Goal: Task Accomplishment & Management: Use online tool/utility

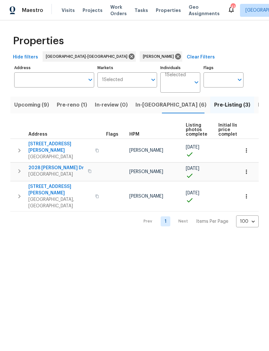
click at [106, 169] on td at bounding box center [115, 172] width 23 height 18
click at [57, 165] on span "2028 Sir Michael Dr" at bounding box center [56, 168] width 56 height 6
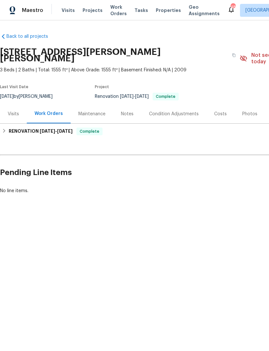
click at [250, 111] on div "Photos" at bounding box center [249, 114] width 15 height 6
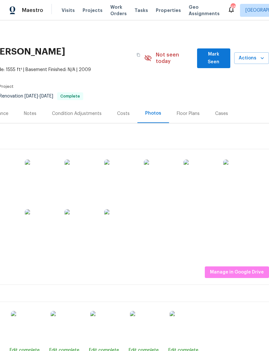
scroll to position [0, 96]
click at [236, 170] on img at bounding box center [239, 175] width 32 height 32
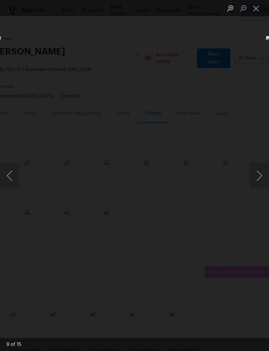
click at [257, 7] on button "Close lightbox" at bounding box center [256, 8] width 13 height 11
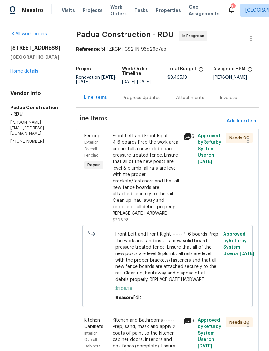
click at [159, 348] on div "Kitchen and Bathrooms ------ Prep, sand, mask and apply 2 coats of paint to the…" at bounding box center [146, 355] width 67 height 77
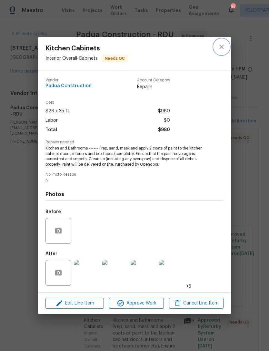
click at [217, 43] on button "close" at bounding box center [221, 46] width 15 height 15
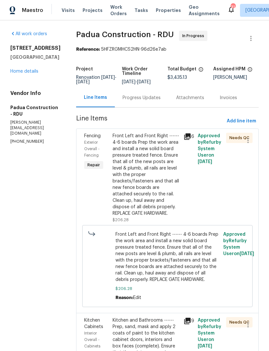
click at [24, 74] on link "Home details" at bounding box center [24, 71] width 28 height 5
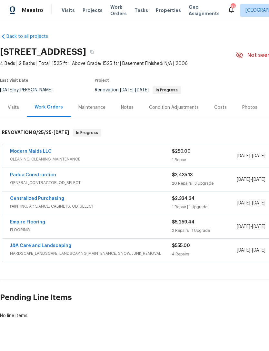
click at [154, 159] on span "CLEANING, CLEANING_MAINTENANCE" at bounding box center [91, 159] width 162 height 6
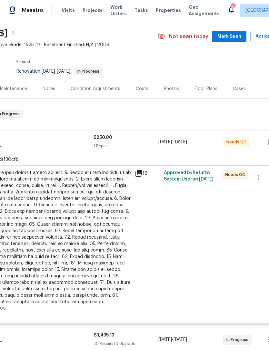
scroll to position [19, 78]
click at [82, 211] on div at bounding box center [60, 237] width 141 height 136
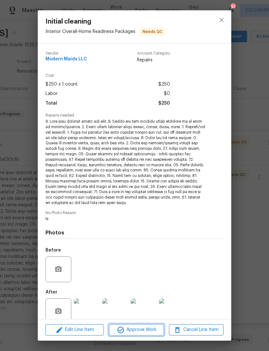
click at [147, 331] on span "Approve Work" at bounding box center [136, 330] width 51 height 8
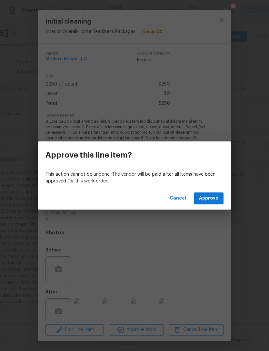
click at [213, 194] on span "Approve" at bounding box center [208, 198] width 19 height 8
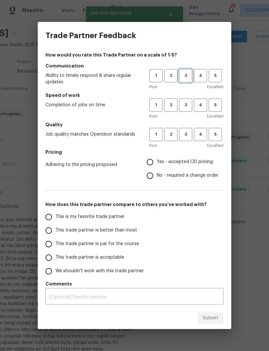
click at [183, 72] on span "3" at bounding box center [186, 75] width 12 height 7
click at [187, 107] on span "3" at bounding box center [186, 104] width 12 height 7
click at [188, 137] on span "3" at bounding box center [186, 134] width 12 height 7
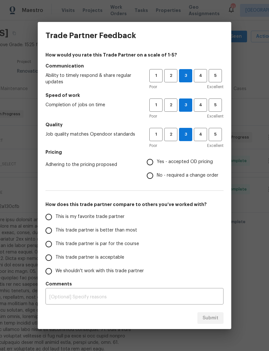
click at [152, 161] on input "Yes - accepted OD pricing" at bounding box center [150, 162] width 14 height 14
radio input "true"
click at [94, 257] on span "This trade partner is acceptable" at bounding box center [90, 257] width 69 height 7
click at [56, 257] on input "This trade partner is acceptable" at bounding box center [49, 258] width 14 height 14
click at [217, 319] on span "Submit" at bounding box center [211, 318] width 16 height 8
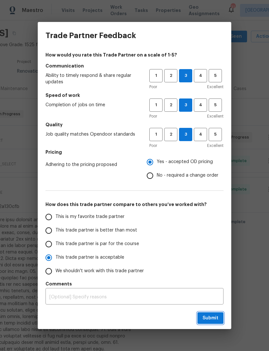
radio input "true"
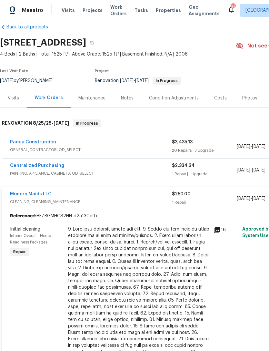
scroll to position [9, 0]
click at [44, 140] on link "Padua Construction" at bounding box center [33, 142] width 46 height 5
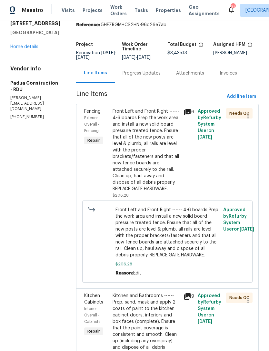
scroll to position [24, 0]
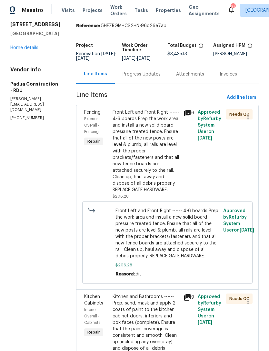
click at [141, 154] on div "Front Left and Front Right ------ 4-6 boards Prep the work area and install a n…" at bounding box center [146, 151] width 67 height 84
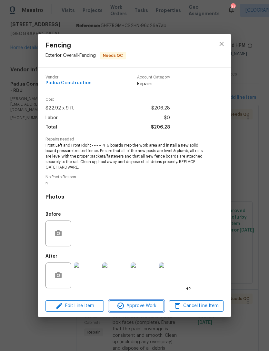
click at [142, 304] on span "Approve Work" at bounding box center [136, 306] width 51 height 8
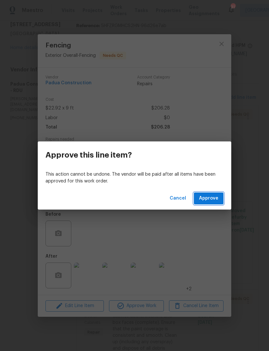
click at [217, 200] on span "Approve" at bounding box center [208, 198] width 19 height 8
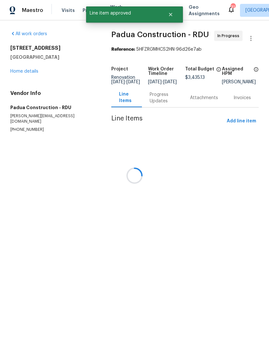
scroll to position [0, 0]
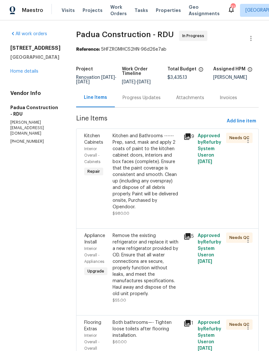
click at [137, 172] on div "Kitchen and Bathrooms ------ Prep, sand, mask and apply 2 coats of paint to the…" at bounding box center [146, 171] width 67 height 77
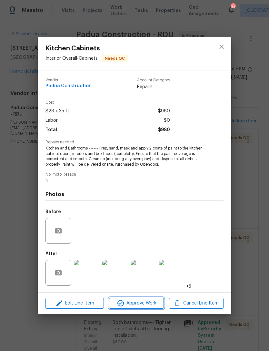
click at [148, 302] on span "Approve Work" at bounding box center [136, 303] width 51 height 8
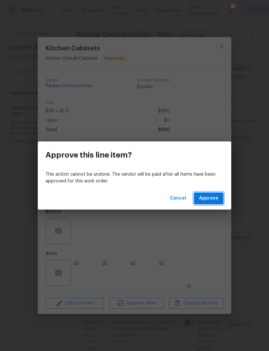
click at [210, 201] on span "Approve" at bounding box center [208, 198] width 19 height 8
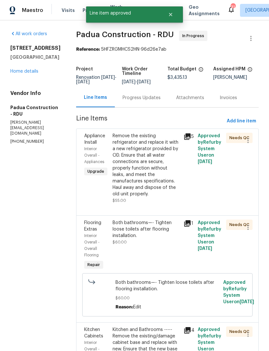
click at [135, 173] on div "Remove the existing refrigerator and replace it with a new refrigerator provide…" at bounding box center [146, 165] width 67 height 65
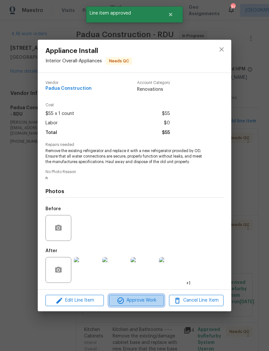
click at [142, 304] on span "Approve Work" at bounding box center [136, 300] width 51 height 8
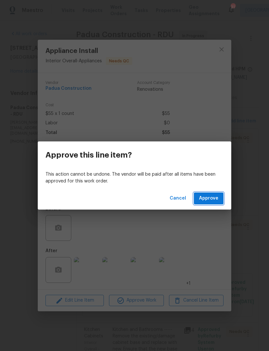
click at [209, 194] on span "Approve" at bounding box center [208, 198] width 19 height 8
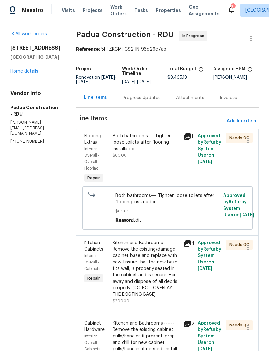
click at [140, 147] on div "Both bathrooms—- Tighten loose toilets after flooring installation. $60.00" at bounding box center [146, 146] width 67 height 26
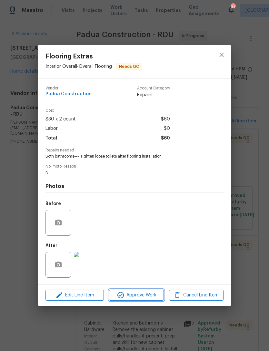
click at [143, 293] on span "Approve Work" at bounding box center [136, 295] width 51 height 8
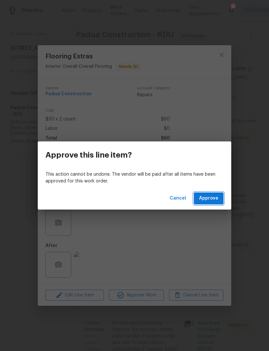
click at [208, 200] on span "Approve" at bounding box center [208, 198] width 19 height 8
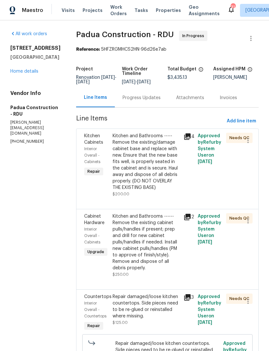
click at [141, 173] on div "Kitchen and Bathrooms ----- Remove the existing/damage cabinet base and replace…" at bounding box center [146, 162] width 67 height 58
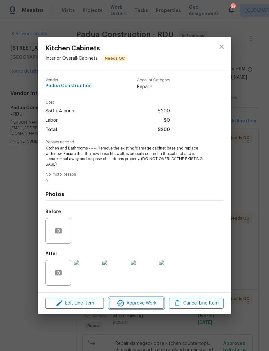
click at [145, 298] on button "Approve Work" at bounding box center [136, 303] width 55 height 11
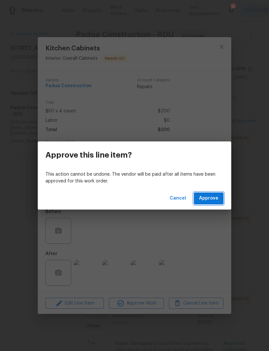
click at [214, 200] on span "Approve" at bounding box center [208, 198] width 19 height 8
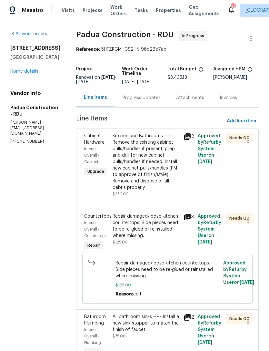
click at [160, 172] on div "Kitchen and Bathrooms ------ Remove the existing cabinet pulls/handles if prese…" at bounding box center [146, 162] width 67 height 58
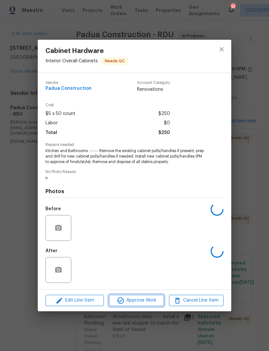
click at [149, 305] on button "Approve Work" at bounding box center [136, 300] width 55 height 11
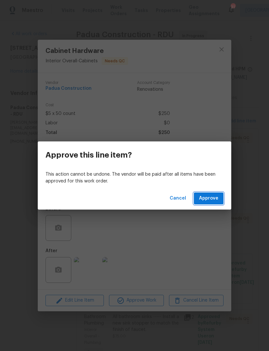
click at [214, 199] on span "Approve" at bounding box center [208, 198] width 19 height 8
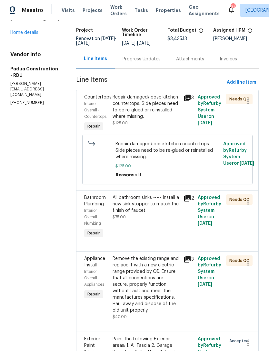
scroll to position [44, 0]
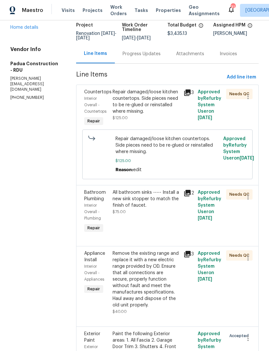
click at [140, 204] on div "All bathroom sinks ----- Install a new sink stopper to match the finish of fauc…" at bounding box center [146, 198] width 67 height 19
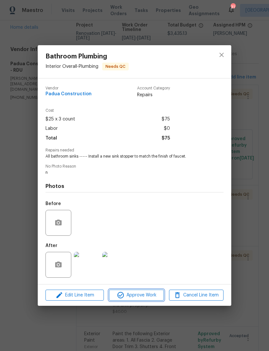
click at [144, 295] on span "Approve Work" at bounding box center [136, 295] width 51 height 8
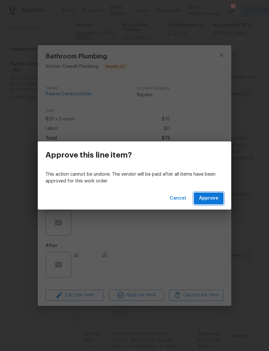
click at [212, 196] on span "Approve" at bounding box center [208, 198] width 19 height 8
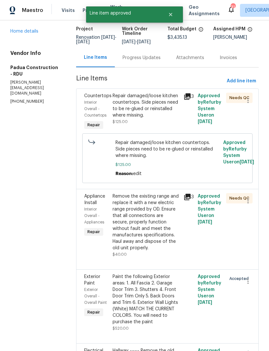
scroll to position [41, 0]
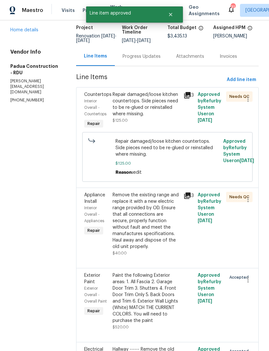
click at [146, 228] on div "Remove the existing range and replace it with a new electric range provided by …" at bounding box center [146, 221] width 67 height 58
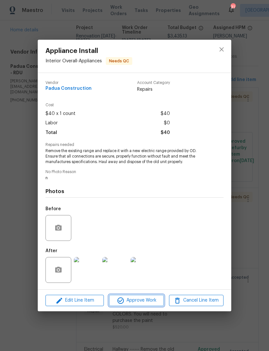
click at [148, 299] on span "Approve Work" at bounding box center [136, 300] width 51 height 8
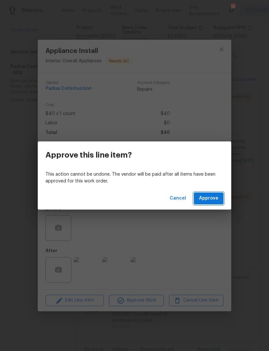
click at [213, 199] on span "Approve" at bounding box center [208, 198] width 19 height 8
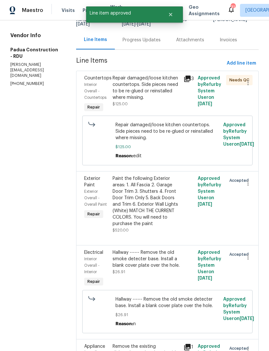
scroll to position [59, 0]
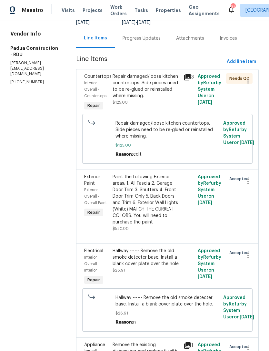
click at [144, 255] on div "Hallway ------ Remove the old smoke detecter base. Install a blank cover plate …" at bounding box center [146, 257] width 67 height 19
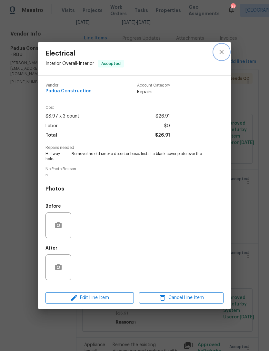
click at [218, 54] on button "close" at bounding box center [221, 51] width 15 height 15
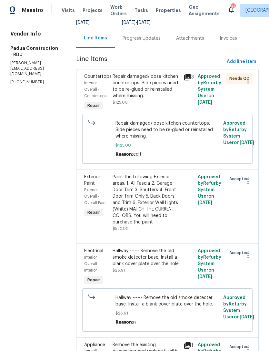
click at [27, 14] on link "Home details" at bounding box center [24, 12] width 28 height 5
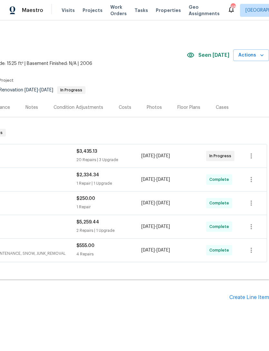
scroll to position [0, 96]
click at [122, 107] on div "Costs" at bounding box center [125, 107] width 13 height 6
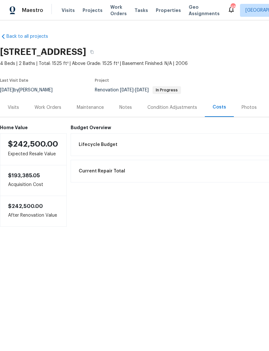
click at [48, 110] on div "Work Orders" at bounding box center [48, 107] width 27 height 6
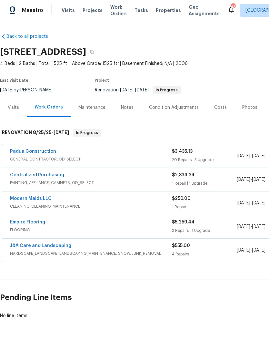
click at [128, 104] on div "Notes" at bounding box center [127, 107] width 13 height 6
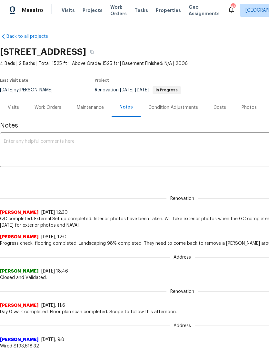
click at [46, 106] on div "Work Orders" at bounding box center [48, 107] width 27 height 6
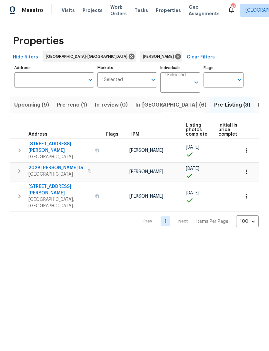
click at [148, 108] on span "In-[GEOGRAPHIC_DATA] (6)" at bounding box center [171, 104] width 71 height 9
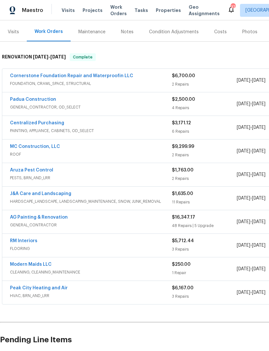
scroll to position [76, 0]
click at [51, 219] on link "AG Painting & Renovation" at bounding box center [39, 217] width 58 height 5
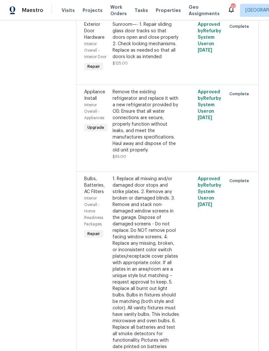
scroll to position [610, 0]
click at [162, 60] on div "Sunroom—- 1. Repair sliding glass door tracks so that doors open and close prop…" at bounding box center [146, 41] width 67 height 39
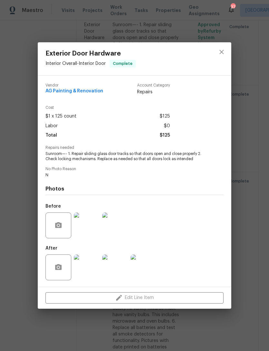
click at [89, 270] on img at bounding box center [87, 267] width 26 height 26
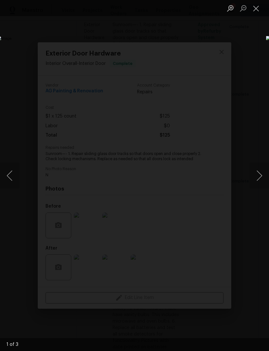
click at [262, 178] on button "Next image" at bounding box center [259, 176] width 19 height 26
click at [263, 178] on button "Next image" at bounding box center [259, 176] width 19 height 26
click at [264, 175] on button "Next image" at bounding box center [259, 176] width 19 height 26
click at [252, 8] on button "Close lightbox" at bounding box center [256, 8] width 13 height 11
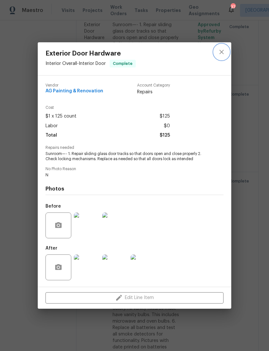
click at [222, 54] on icon "close" at bounding box center [222, 52] width 8 height 8
